Goal: Navigation & Orientation: Find specific page/section

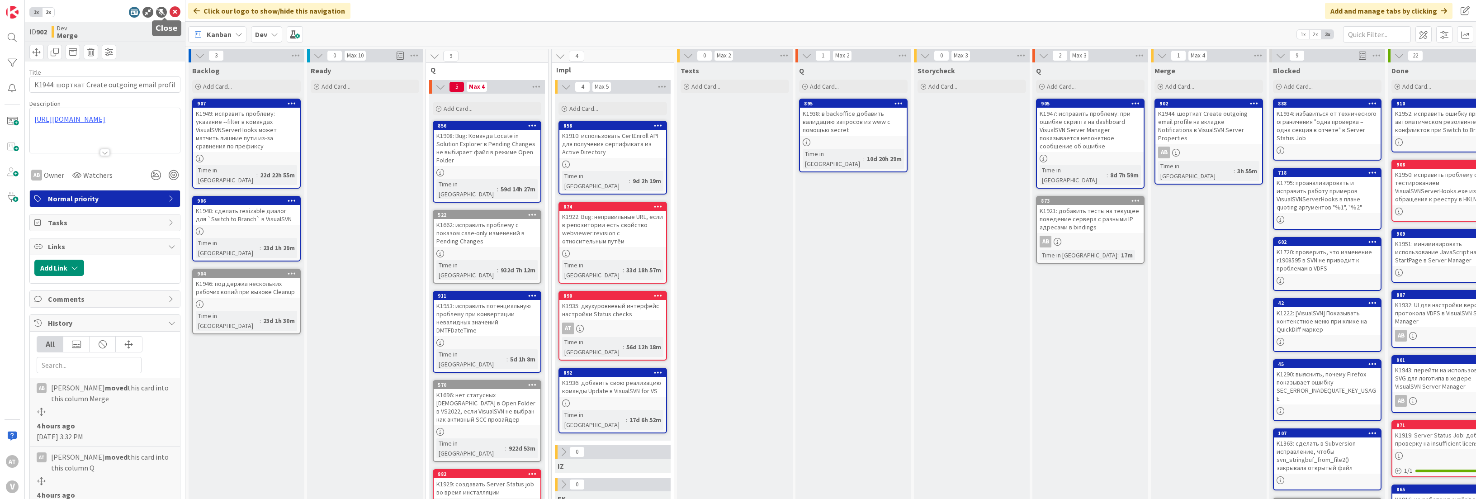
click at [170, 7] on icon at bounding box center [175, 12] width 11 height 11
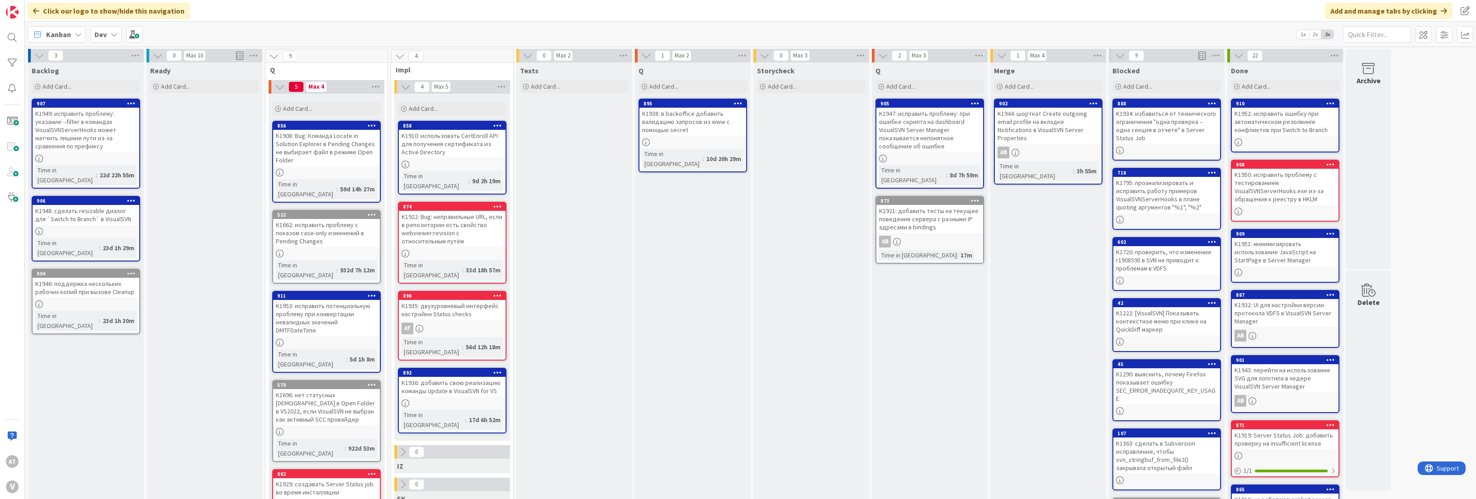
click at [926, 217] on div "K1921: добавить тесты на текущее поведение сервера с разными IP адресами в bind…" at bounding box center [929, 219] width 107 height 28
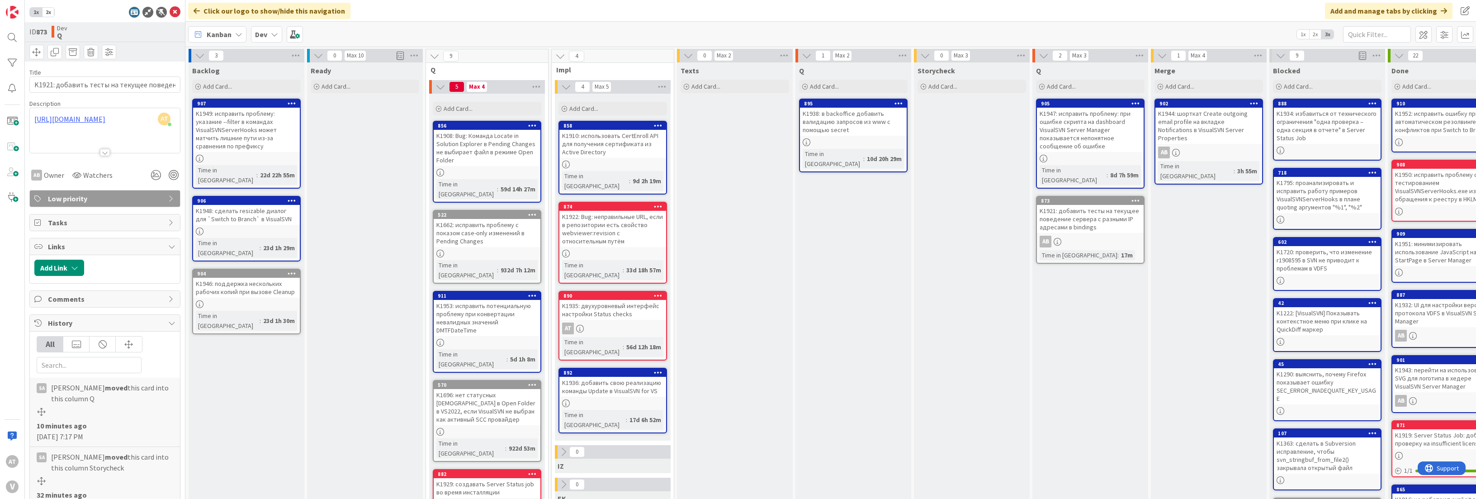
click at [1091, 133] on div "K1947: исправить проблему: при ошибке скрипта на dashboard VisualSVN Server Man…" at bounding box center [1090, 130] width 107 height 44
click at [170, 8] on icon at bounding box center [175, 12] width 11 height 11
